Goal: Obtain resource: Obtain resource

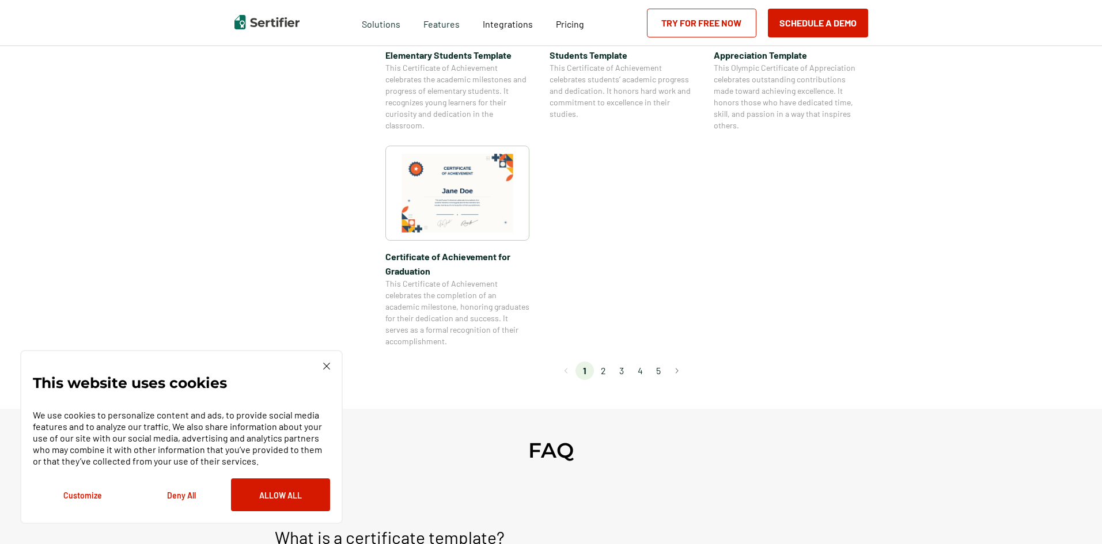
scroll to position [983, 0]
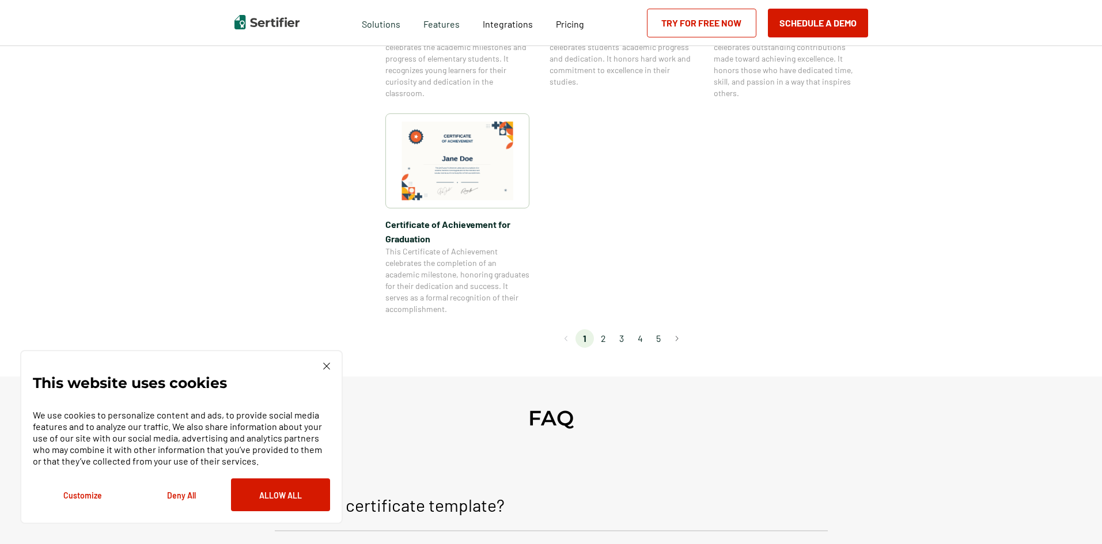
click at [609, 341] on li "2" at bounding box center [603, 339] width 18 height 18
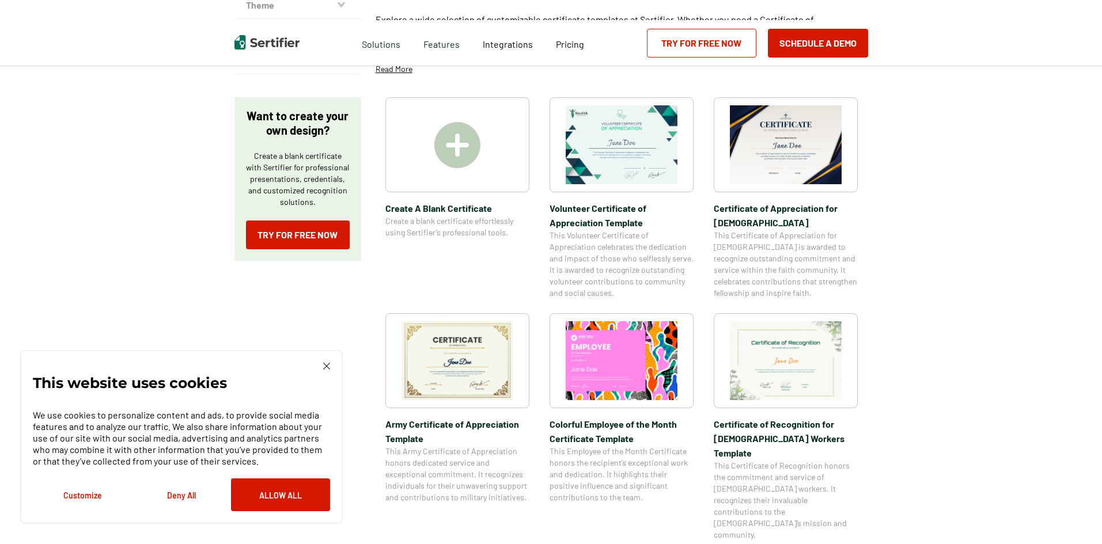
scroll to position [0, 0]
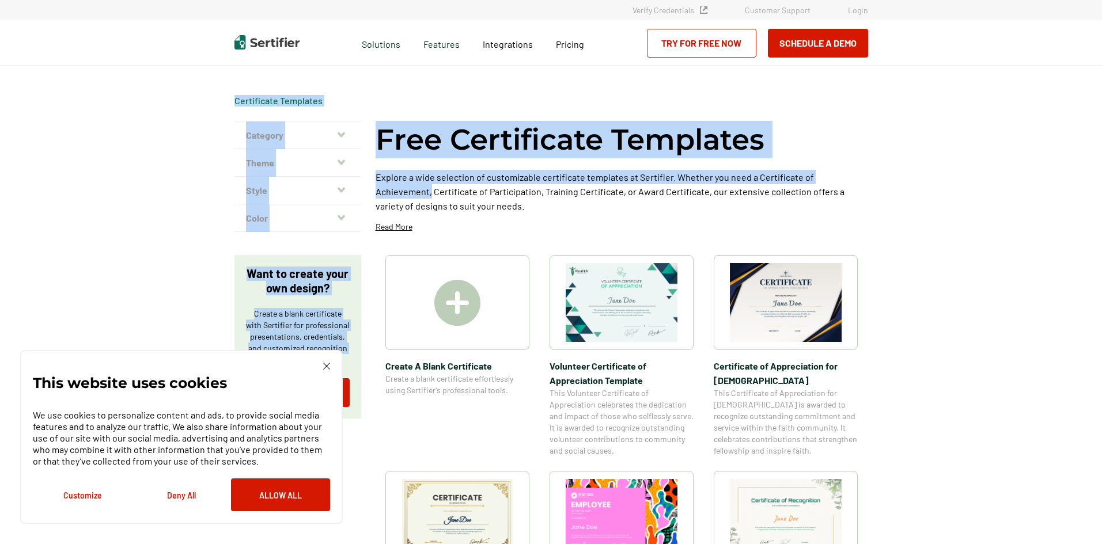
drag, startPoint x: 1102, startPoint y: 83, endPoint x: 1105, endPoint y: 150, distance: 67.5
click at [1102, 150] on html "Verify Credentials Customer Support Login Request A Demo Let us present you the…" at bounding box center [551, 272] width 1102 height 544
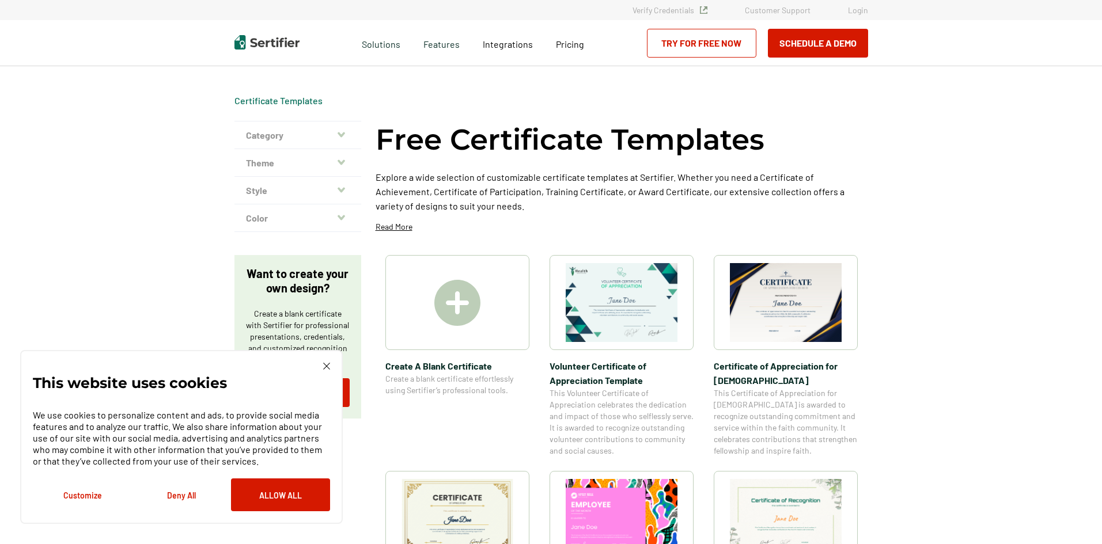
drag, startPoint x: 898, startPoint y: 145, endPoint x: 858, endPoint y: 129, distance: 43.2
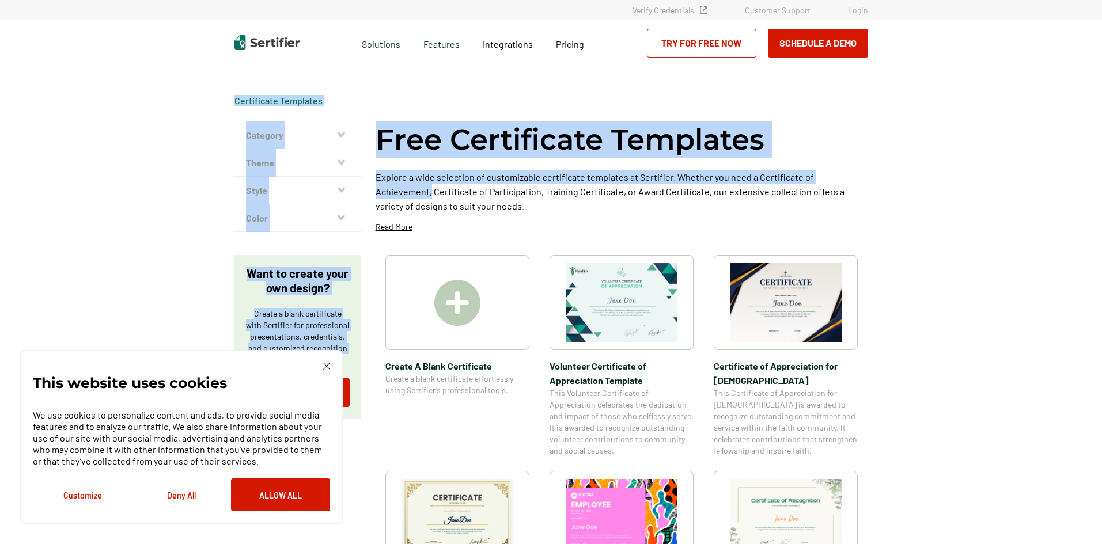
drag, startPoint x: 1102, startPoint y: 86, endPoint x: 1103, endPoint y: 146, distance: 60.5
click at [1102, 146] on html "Verify Credentials Customer Support Login Request A Demo Let us present you the…" at bounding box center [551, 272] width 1102 height 544
